Goal: Use online tool/utility: Utilize a website feature to perform a specific function

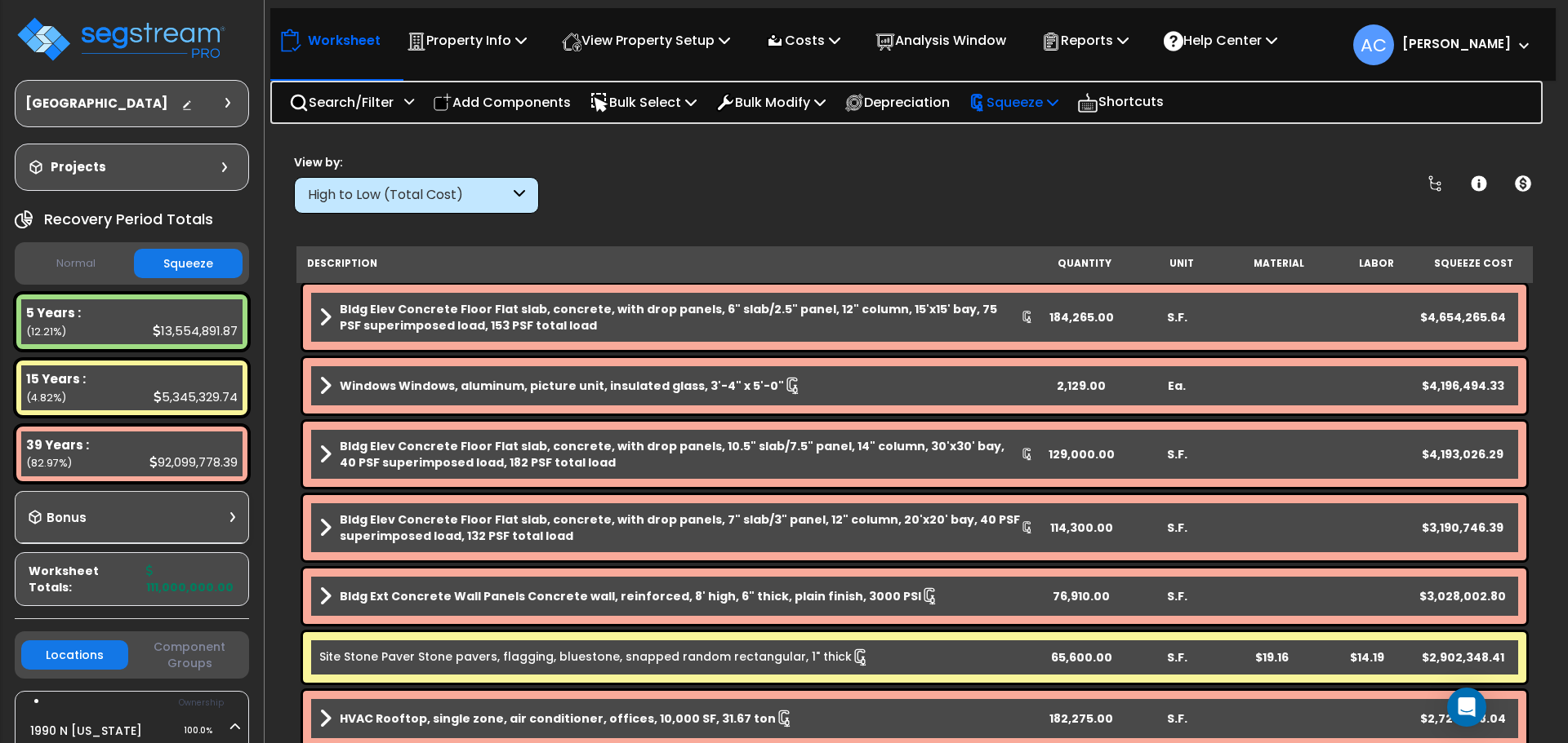
click at [1044, 99] on p "Squeeze" at bounding box center [1013, 102] width 89 height 22
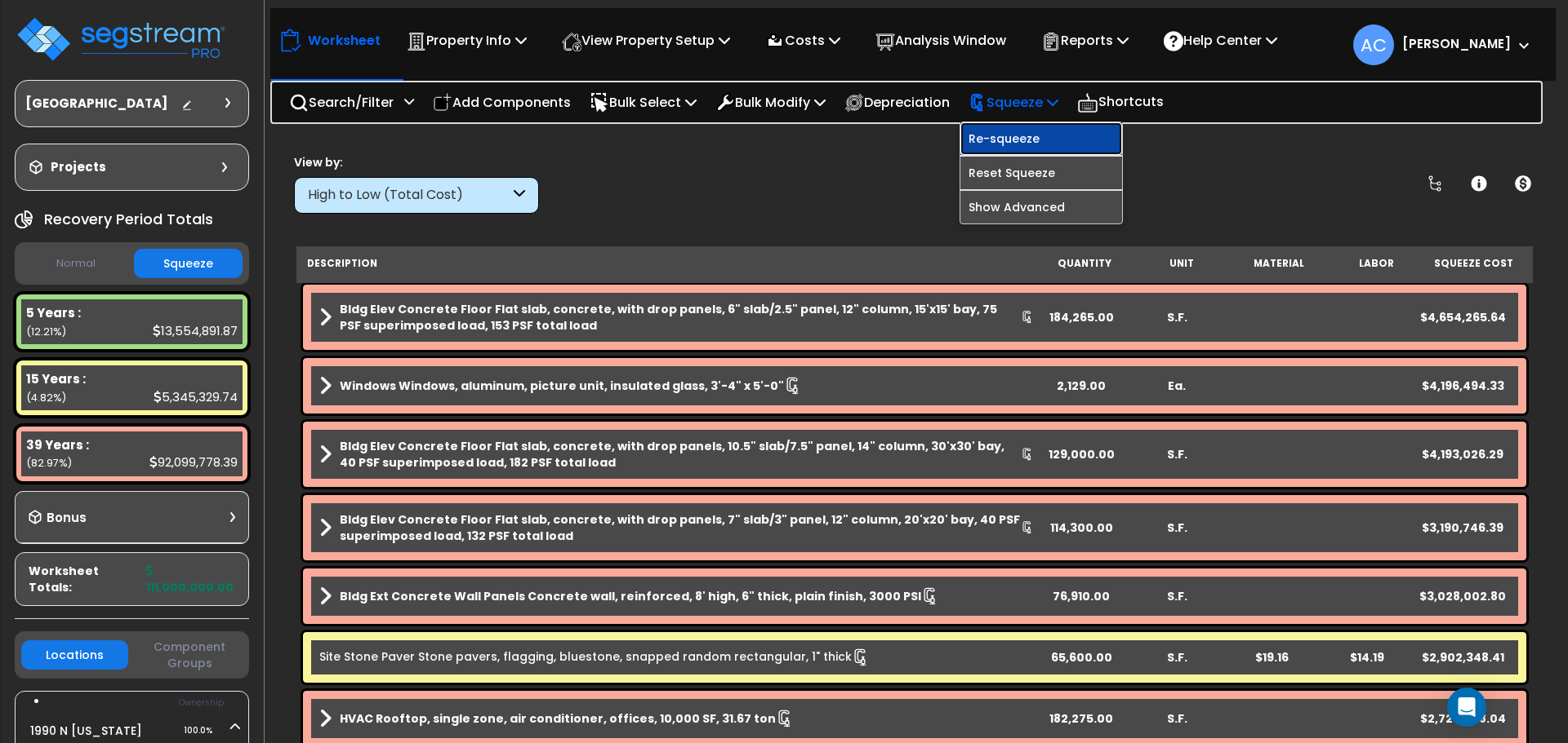
click at [1026, 142] on link "Re-squeeze" at bounding box center [1040, 138] width 161 height 32
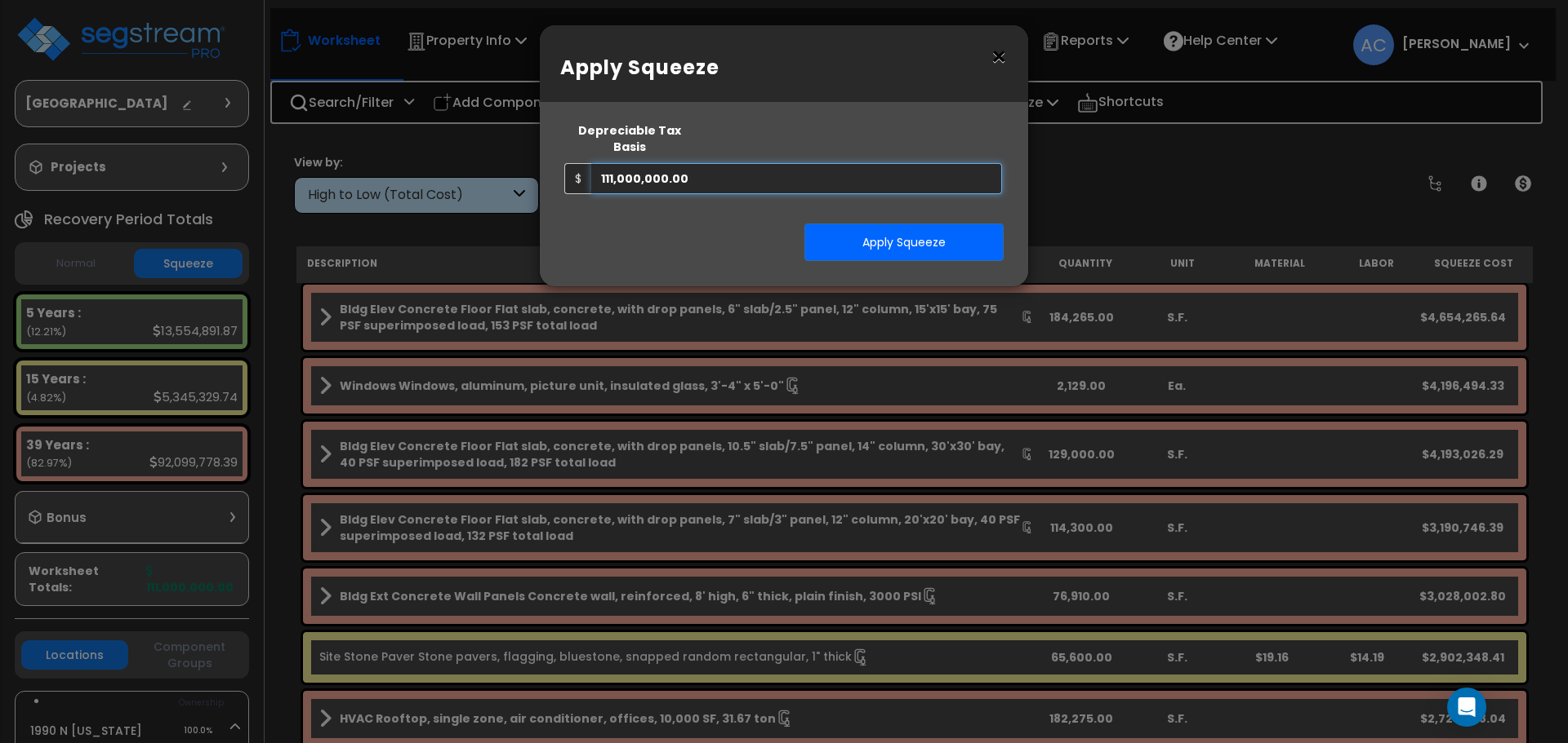
click at [706, 163] on input "111,000,000.00" at bounding box center [796, 179] width 410 height 31
drag, startPoint x: 710, startPoint y: 160, endPoint x: 461, endPoint y: 141, distance: 249.7
click at [461, 141] on div "× Apply Squeeze Squeeze Type Select 1. Squeeze Entire Worksheet 2. Squeeze by […" at bounding box center [784, 372] width 1568 height 743
type input "83,250,000"
click at [952, 228] on button "Apply Squeeze" at bounding box center [904, 242] width 199 height 38
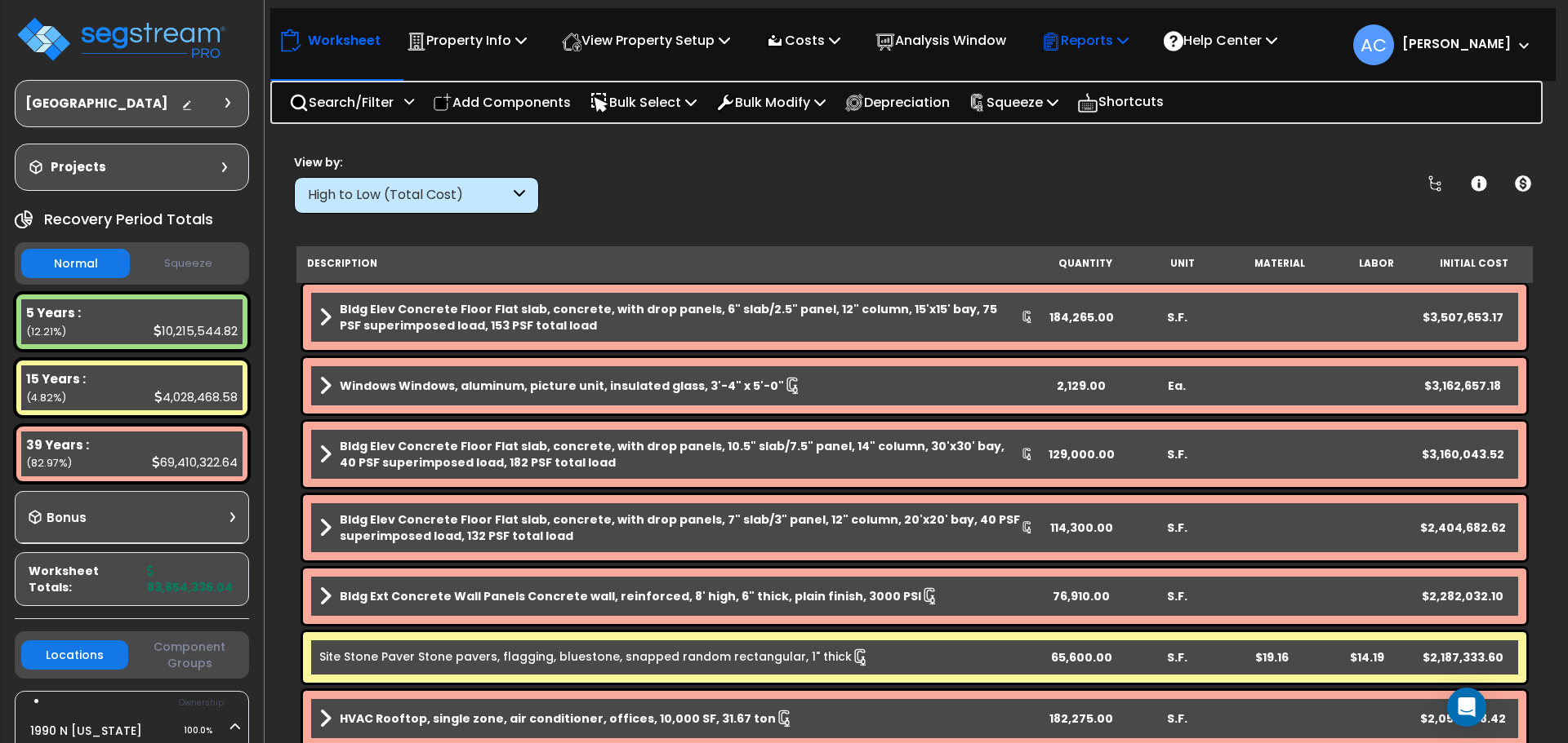
click at [1092, 41] on p "Reports" at bounding box center [1085, 41] width 88 height 22
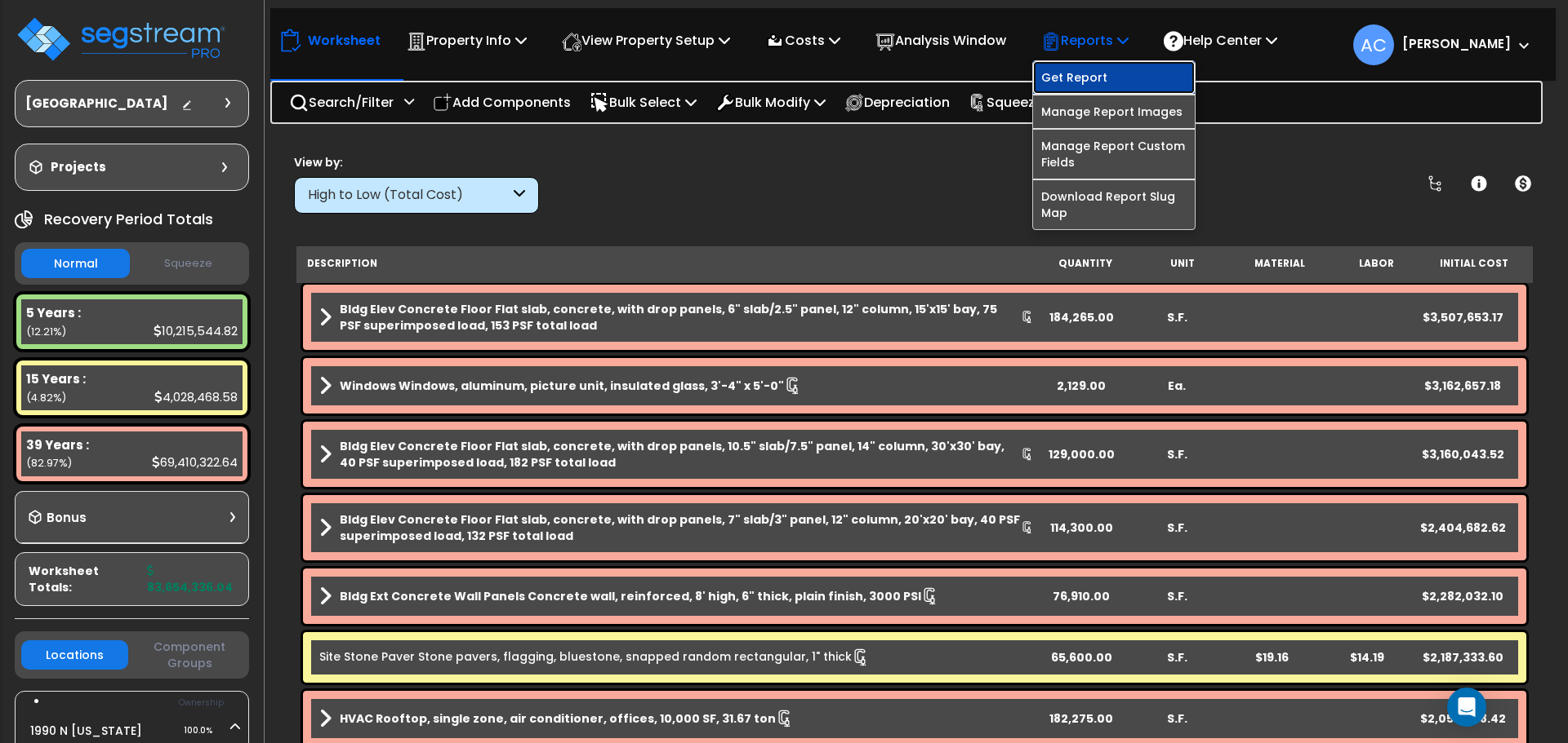
click at [1086, 81] on link "Get Report" at bounding box center [1113, 77] width 161 height 32
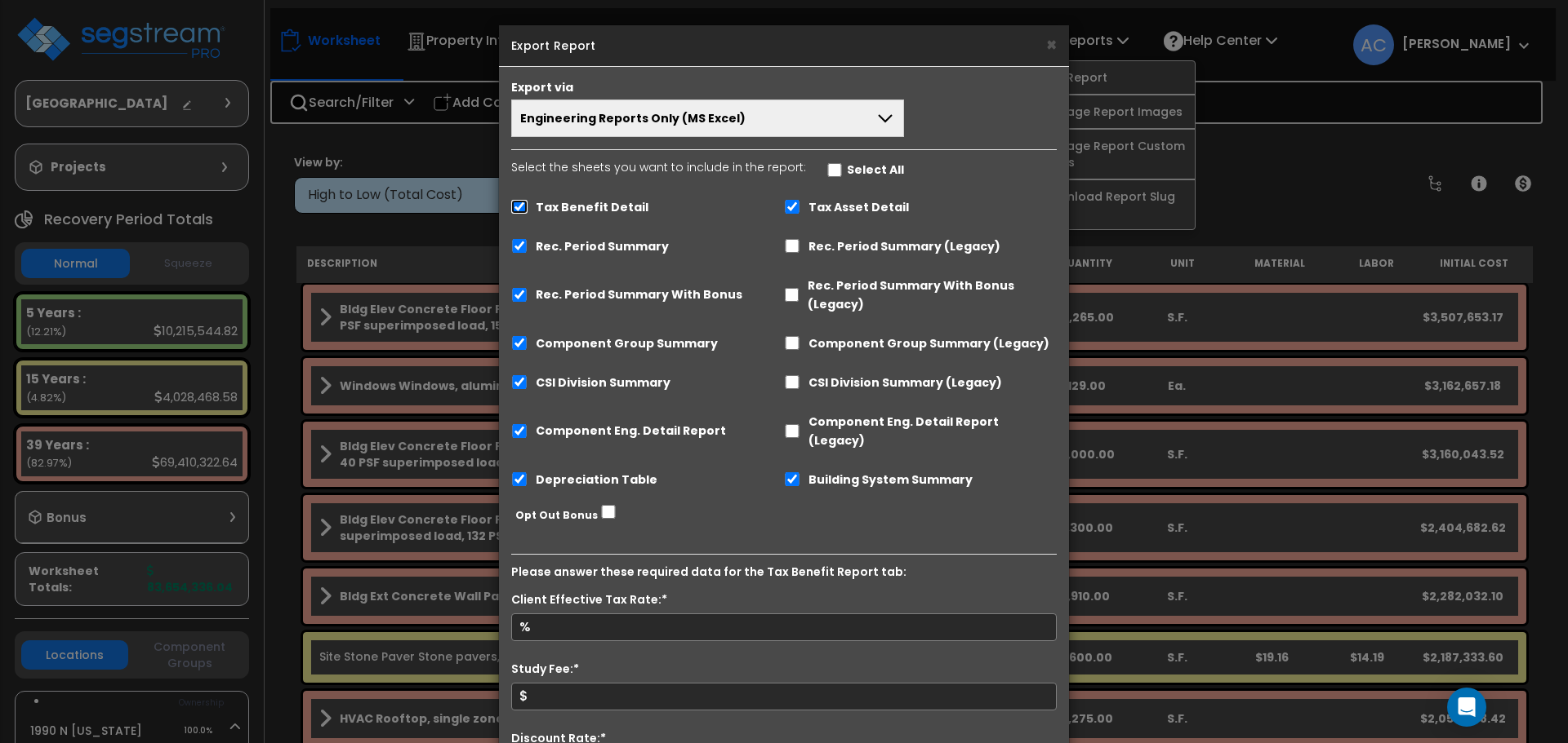
click at [521, 213] on input "Tax Benefit Detail" at bounding box center [519, 206] width 17 height 14
checkbox input "false"
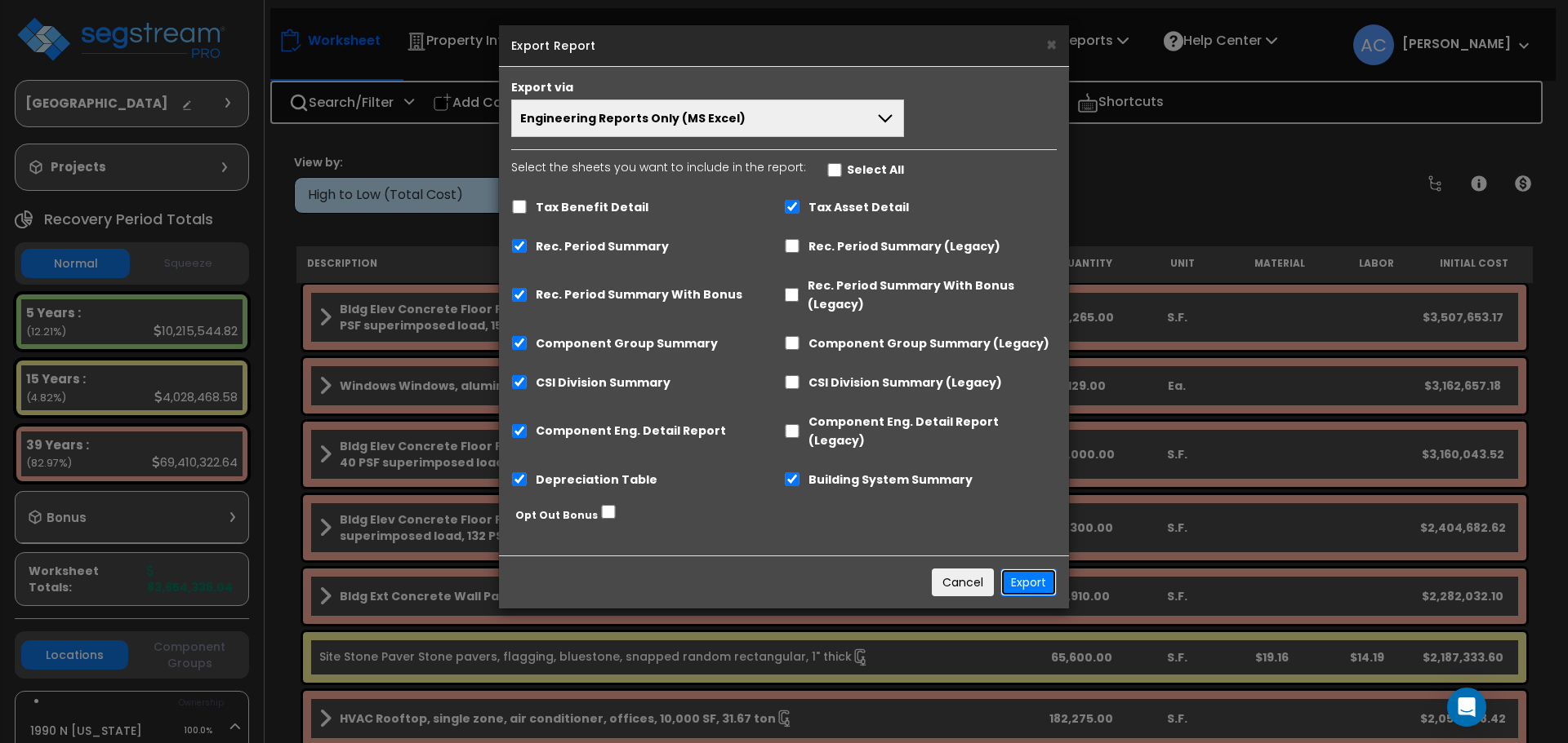
click at [1016, 569] on button "Export" at bounding box center [1028, 583] width 56 height 28
